Goal: Task Accomplishment & Management: Manage account settings

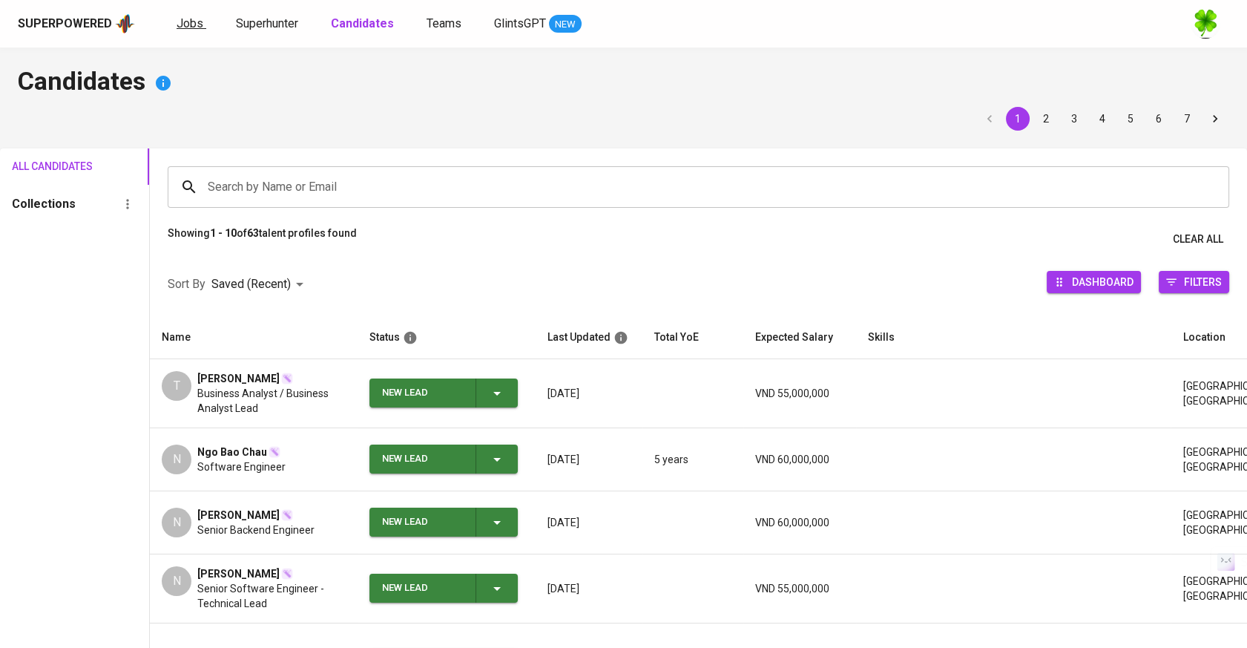
click at [200, 26] on span "Jobs" at bounding box center [190, 23] width 27 height 14
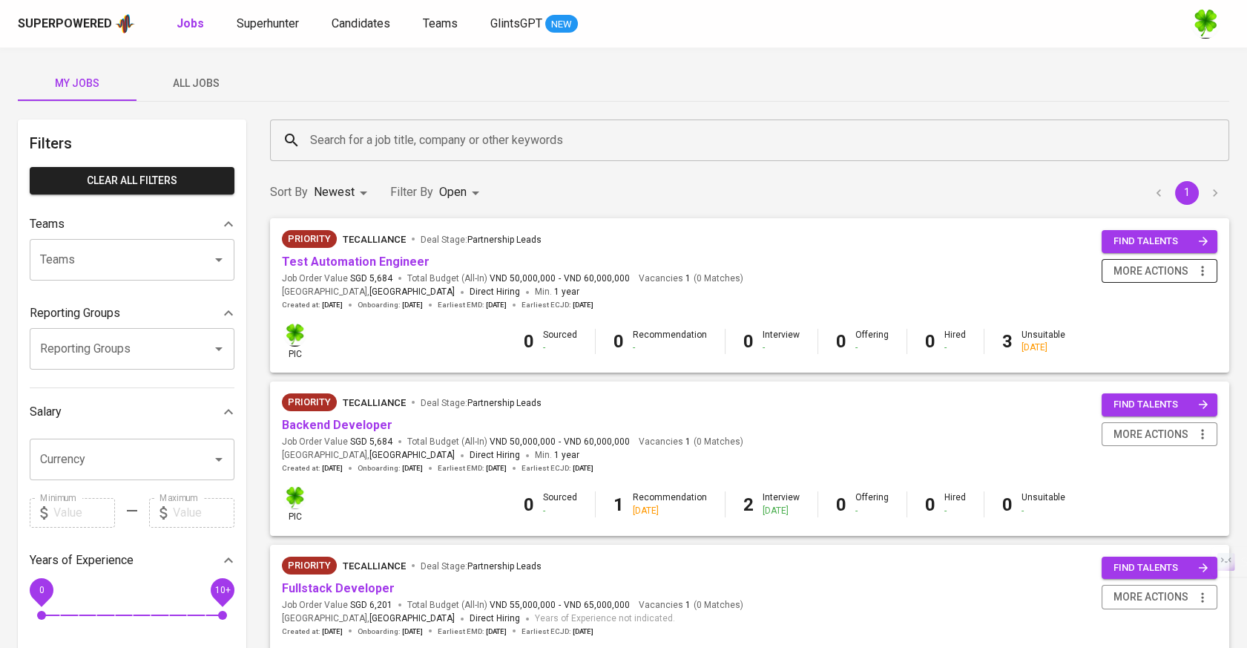
click at [1190, 273] on span "more actions" at bounding box center [1159, 271] width 101 height 19
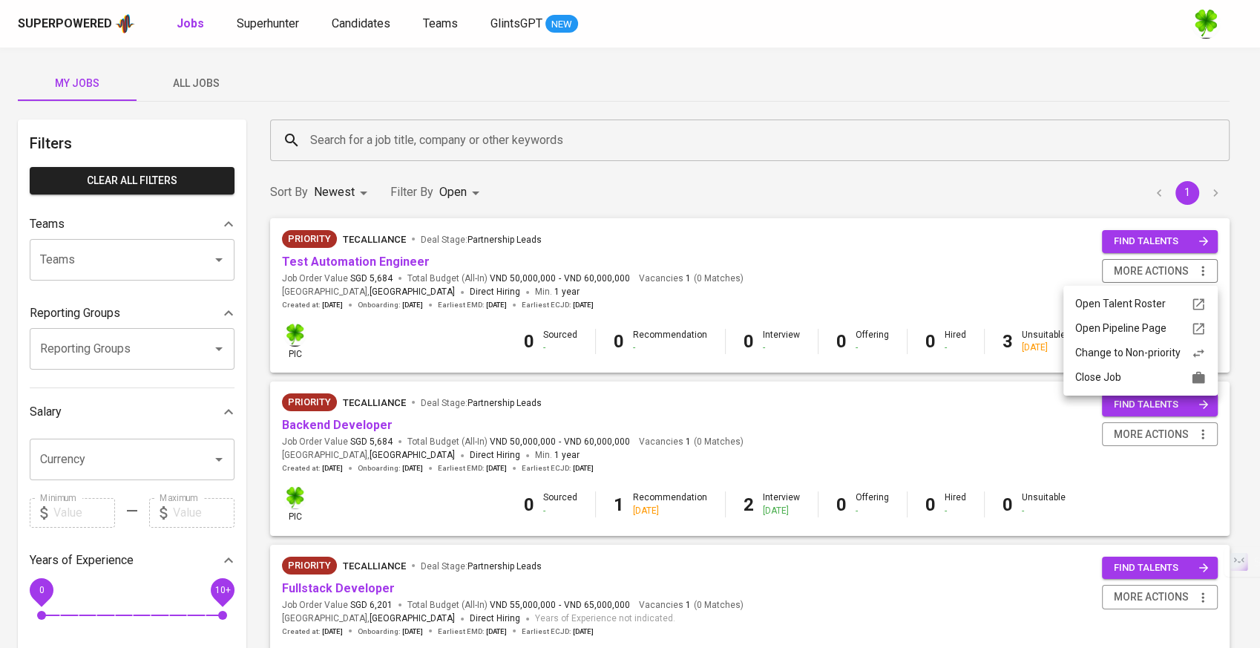
click at [1116, 371] on div "Close Job" at bounding box center [1140, 377] width 131 height 16
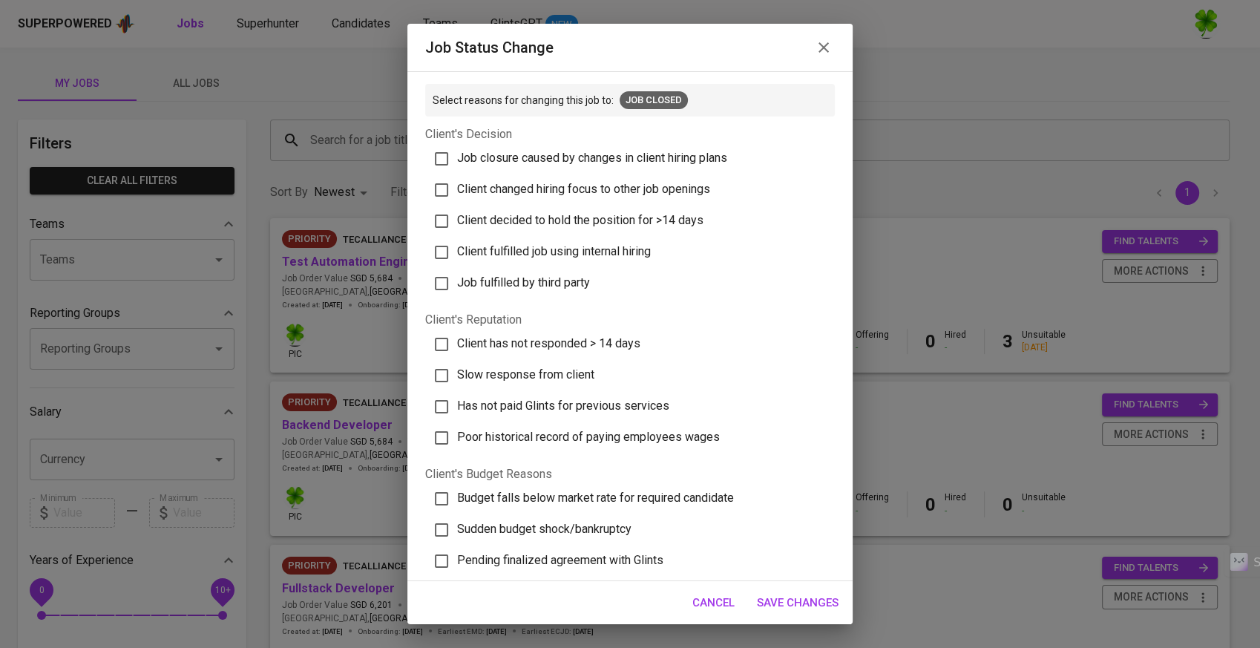
click at [570, 284] on span "Job fulfilled by third party" at bounding box center [523, 282] width 133 height 14
click at [457, 284] on input "Job fulfilled by third party" at bounding box center [441, 283] width 31 height 31
click at [564, 268] on label "Job fulfilled by third party" at bounding box center [623, 283] width 400 height 31
click at [457, 268] on input "Job fulfilled by third party" at bounding box center [441, 283] width 31 height 31
checkbox input "false"
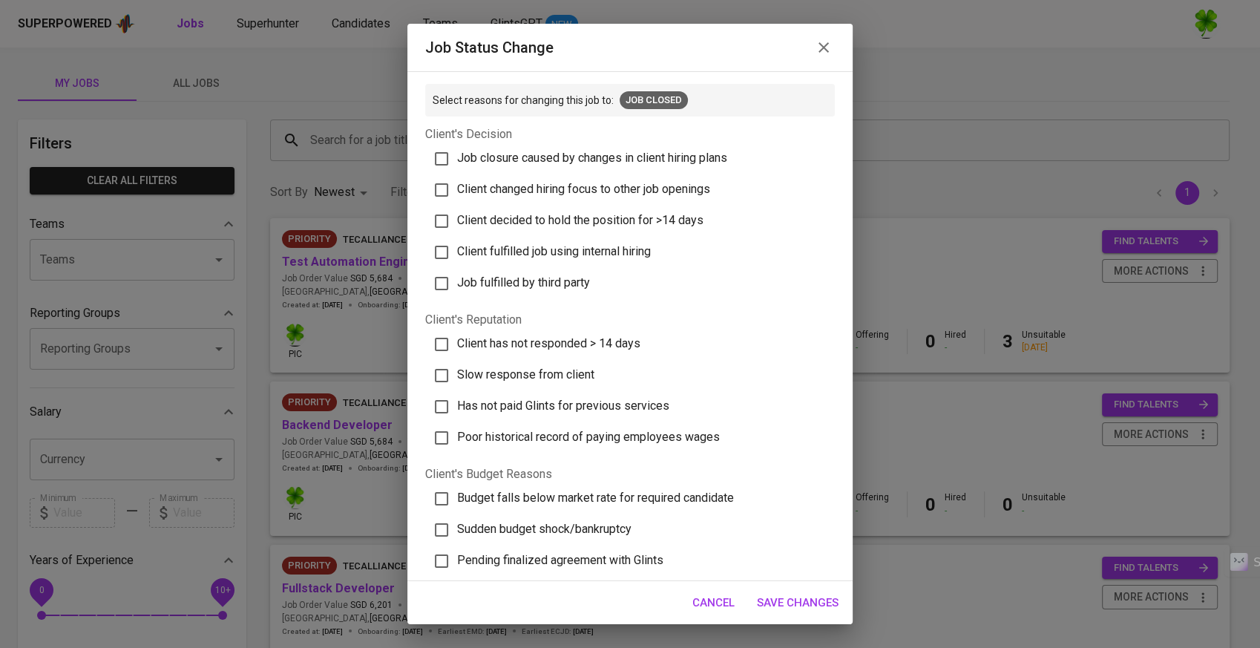
click at [575, 248] on span "Client fulfilled job using internal hiring" at bounding box center [554, 251] width 194 height 14
click at [457, 248] on input "Client fulfilled job using internal hiring" at bounding box center [441, 252] width 31 height 31
checkbox input "true"
drag, startPoint x: 806, startPoint y: 595, endPoint x: 855, endPoint y: 510, distance: 98.7
click at [855, 510] on div "Job status change Select reasons for changing this job to: Job Closed Client's …" at bounding box center [630, 324] width 1260 height 648
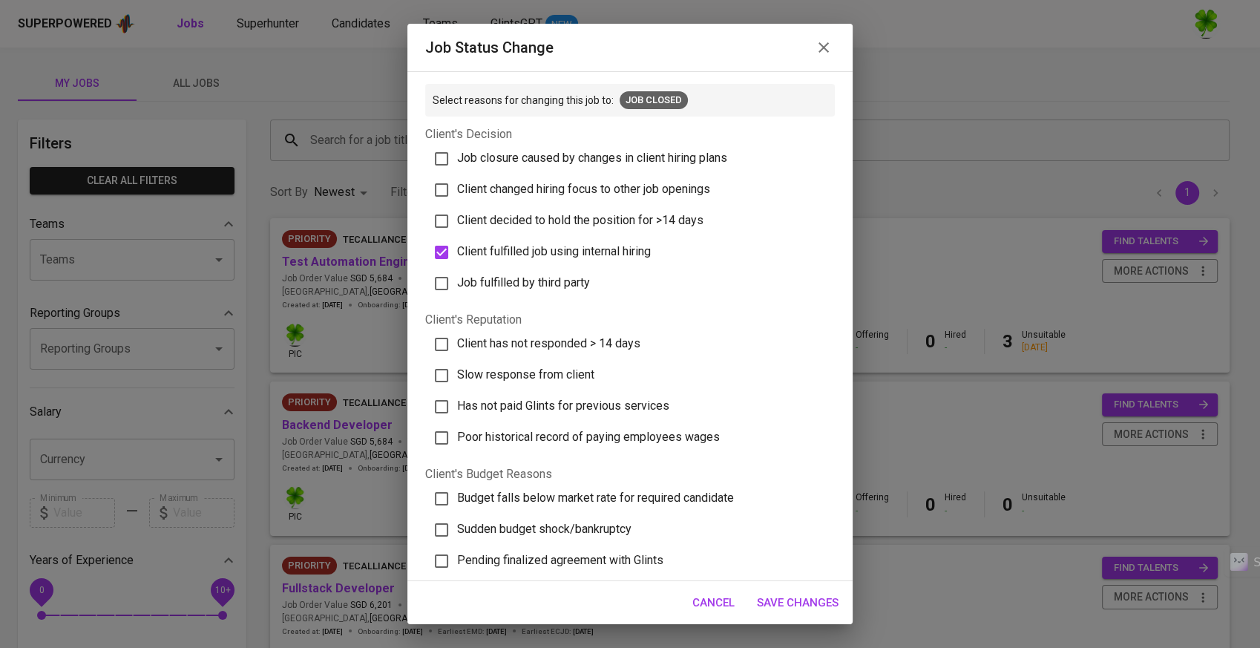
click at [809, 603] on span "Save Changes" at bounding box center [798, 602] width 82 height 19
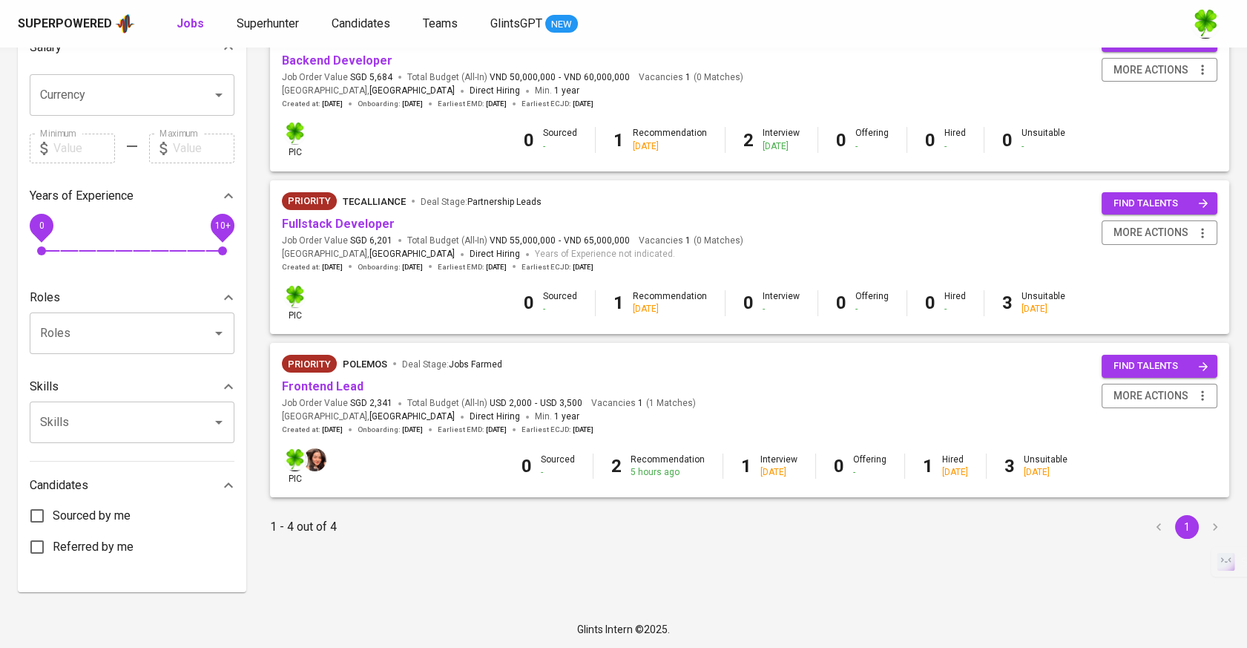
scroll to position [365, 0]
